Goal: Task Accomplishment & Management: Manage account settings

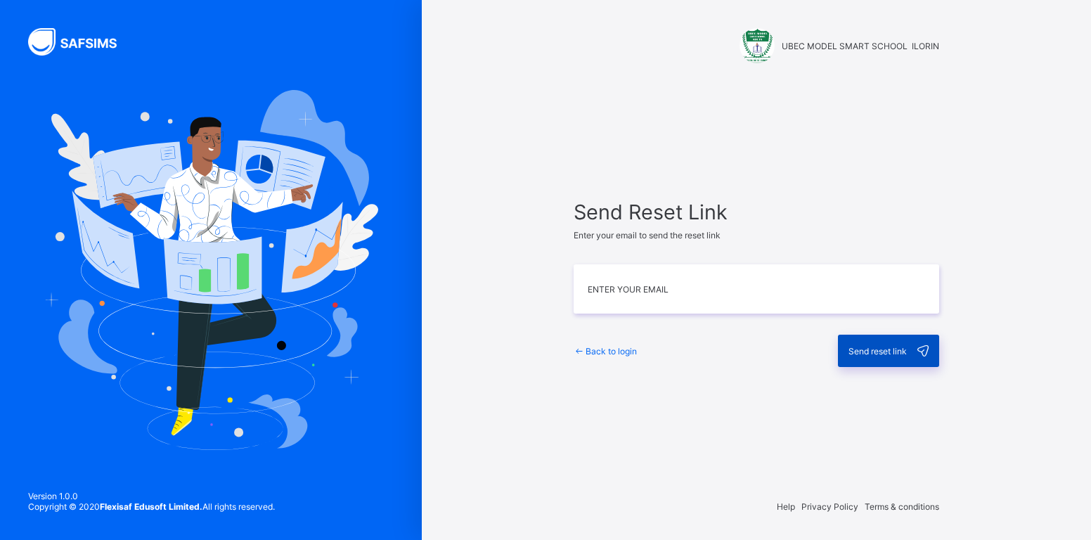
click at [875, 354] on span "Send reset link" at bounding box center [877, 351] width 58 height 11
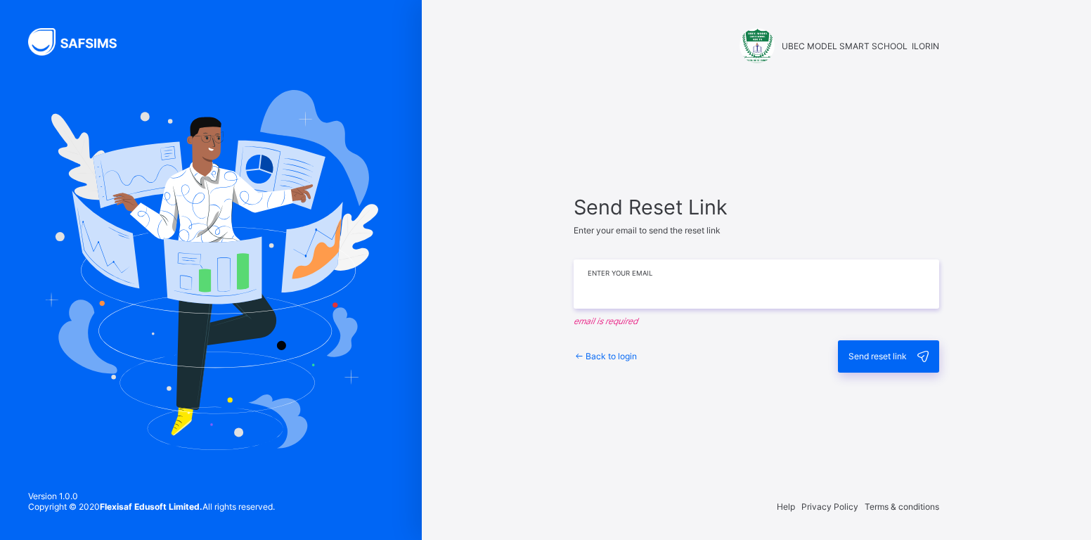
click at [675, 285] on input "email" at bounding box center [756, 283] width 365 height 49
type input "**********"
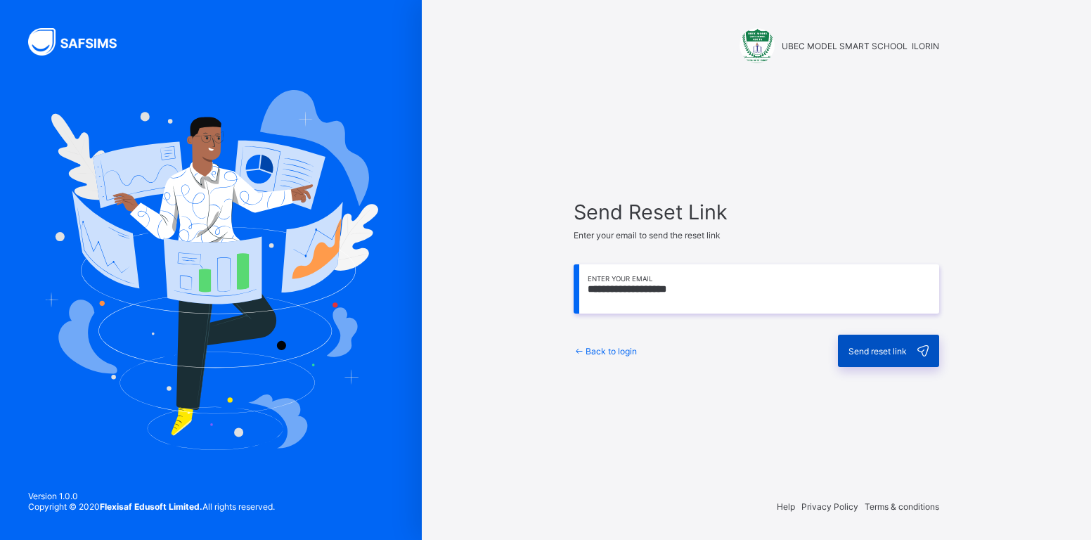
click at [869, 347] on span "Send reset link" at bounding box center [877, 351] width 58 height 11
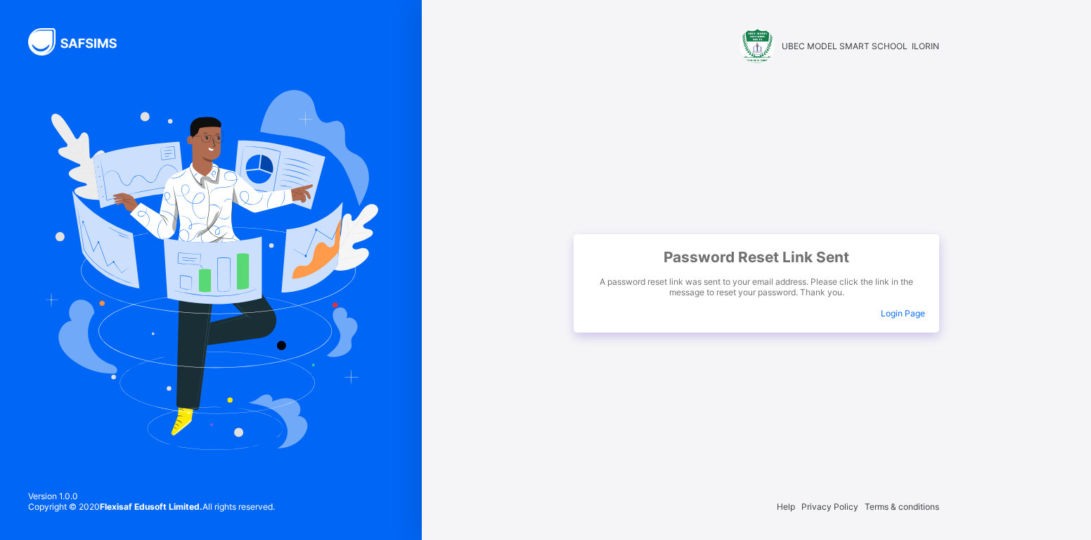
click at [894, 313] on span "Login Page" at bounding box center [903, 313] width 44 height 11
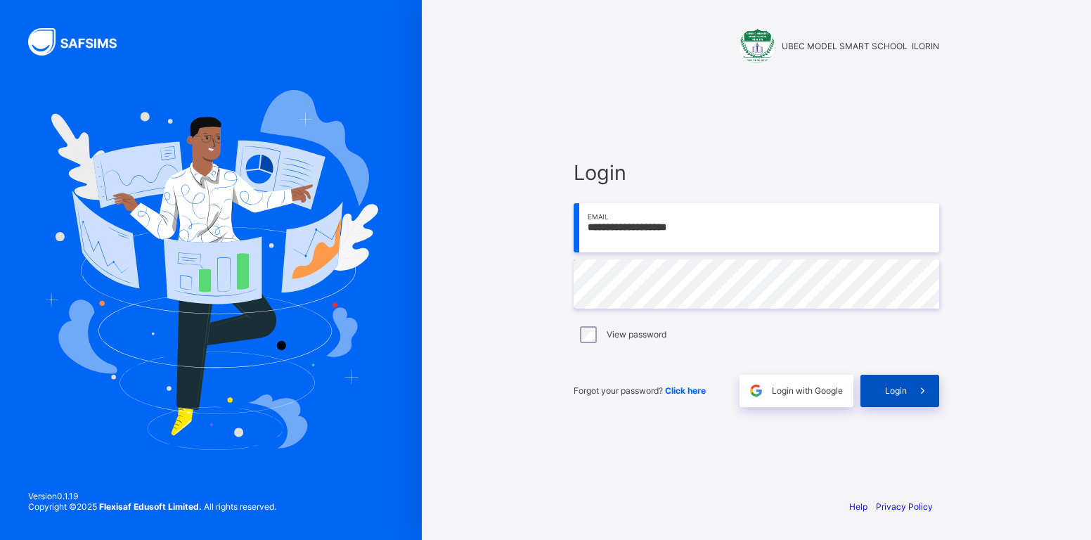
click at [893, 389] on span "Login" at bounding box center [896, 390] width 22 height 11
click at [684, 240] on input "email" at bounding box center [756, 227] width 365 height 49
type input "**********"
click at [893, 390] on span "Login" at bounding box center [896, 390] width 22 height 11
click at [902, 387] on span "Login" at bounding box center [896, 390] width 22 height 11
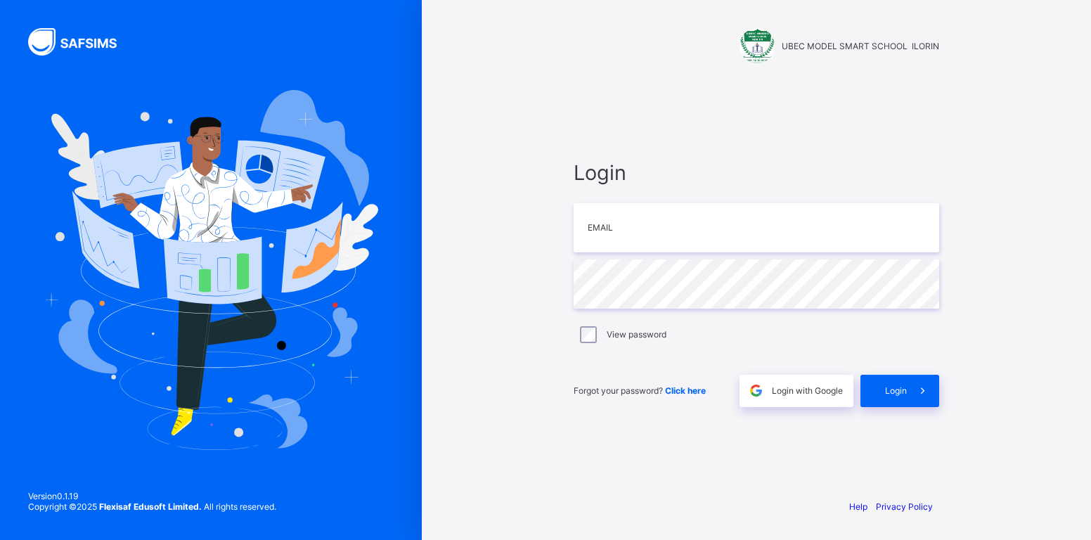
click at [1008, 323] on div "UBEC MODEL SMART SCHOOL ILORIN Login Email Password View password Forgot your p…" at bounding box center [756, 270] width 669 height 540
click at [691, 393] on span "Click here" at bounding box center [685, 390] width 41 height 11
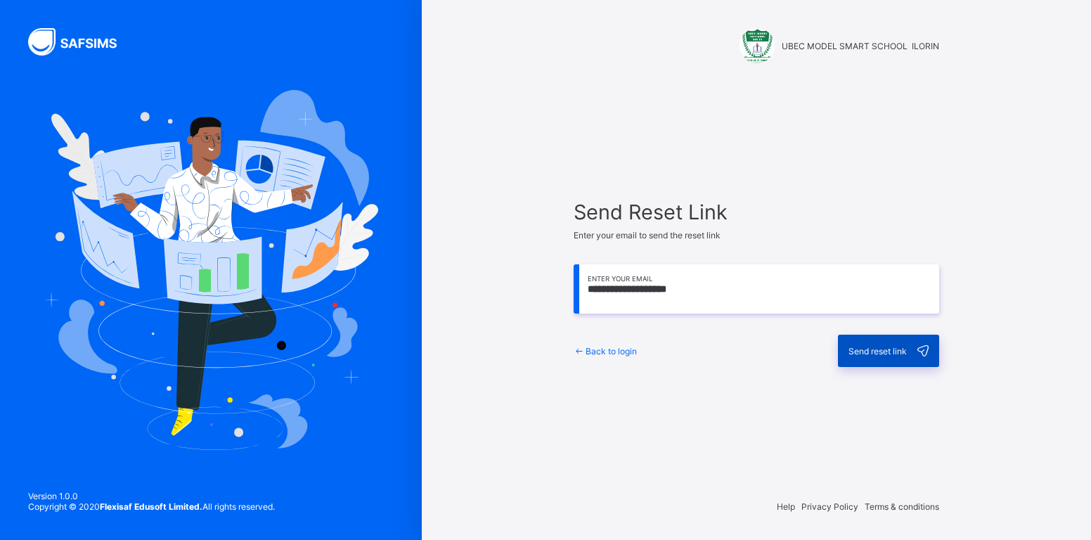
click at [885, 350] on span "Send reset link" at bounding box center [877, 351] width 58 height 11
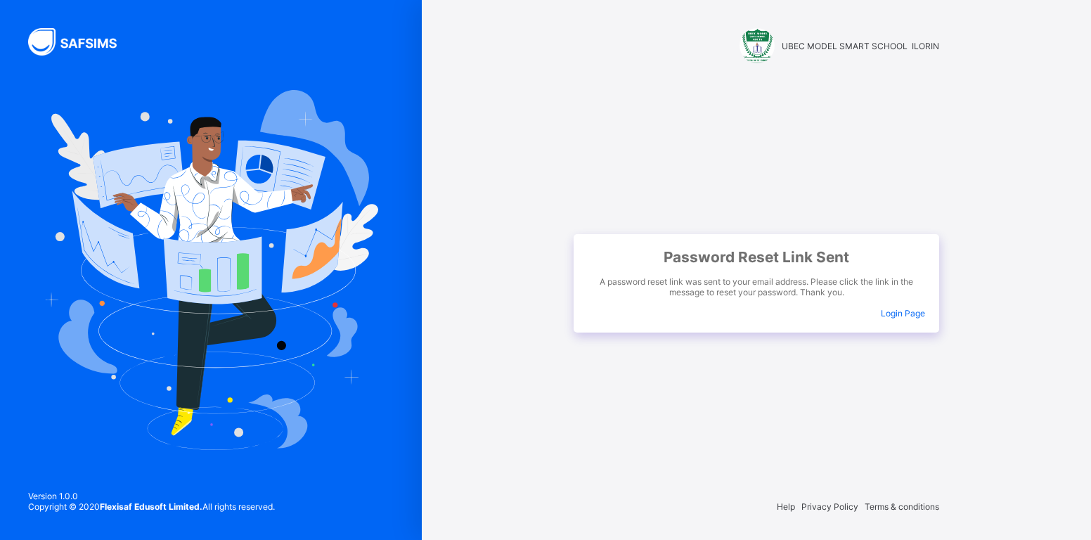
click at [915, 311] on span "Login Page" at bounding box center [903, 313] width 44 height 11
